Goal: Task Accomplishment & Management: Manage account settings

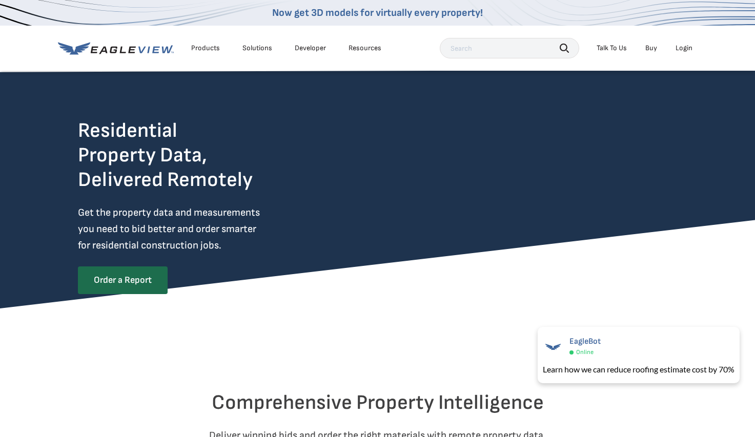
click at [680, 50] on div "Login" at bounding box center [683, 48] width 17 height 9
click at [683, 46] on div "Login" at bounding box center [683, 48] width 17 height 9
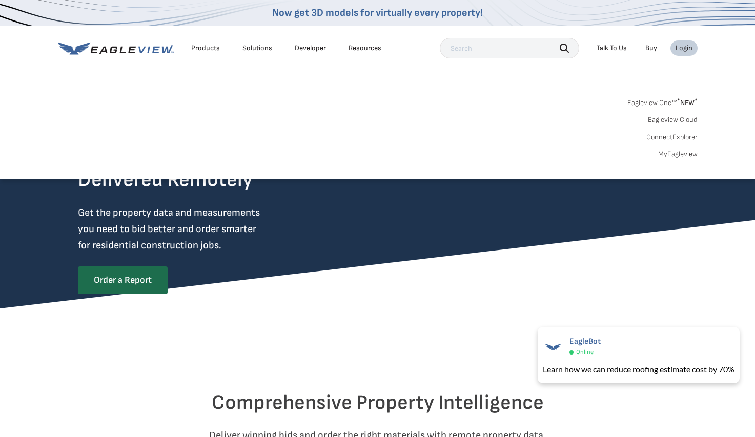
click at [673, 156] on link "MyEagleview" at bounding box center [677, 154] width 39 height 9
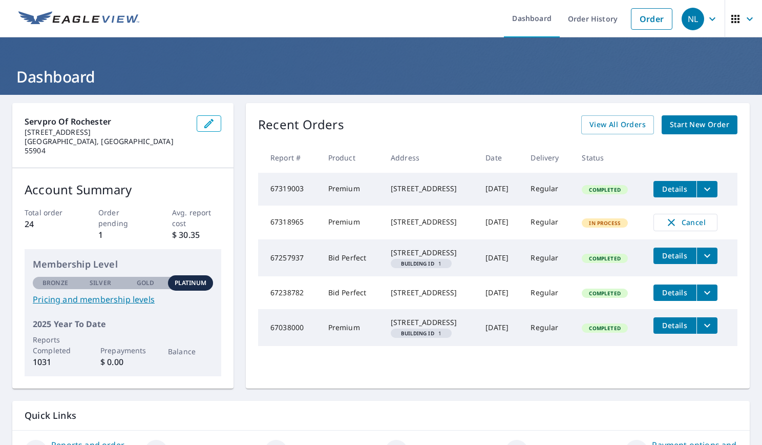
click at [711, 193] on icon "filesDropdownBtn-67319003" at bounding box center [707, 189] width 12 height 12
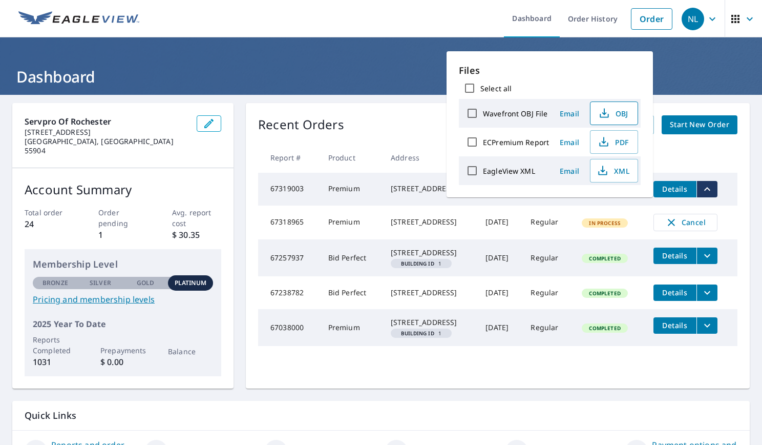
click at [605, 116] on icon "button" at bounding box center [604, 113] width 12 height 12
click at [360, 213] on td "Premium" at bounding box center [351, 222] width 63 height 34
